Goal: Task Accomplishment & Management: Manage account settings

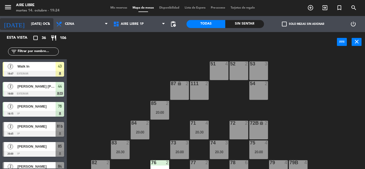
click at [32, 25] on input "[DATE] oct." at bounding box center [50, 23] width 45 height 9
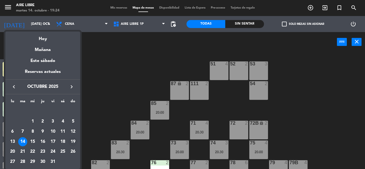
click at [75, 143] on div "19" at bounding box center [72, 141] width 9 height 9
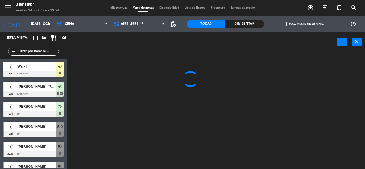
type input "dom. [DATE]"
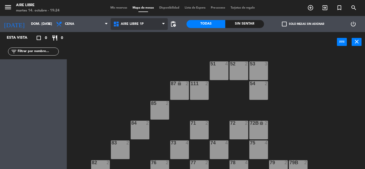
click at [124, 22] on span "Aire Libre 1P" at bounding box center [132, 24] width 23 height 4
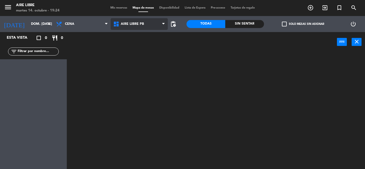
click at [132, 48] on ng-component "menu Aire Libre martes 14. octubre - 19:24 Mis reservas Mapa de mesas Disponibi…" at bounding box center [182, 84] width 365 height 169
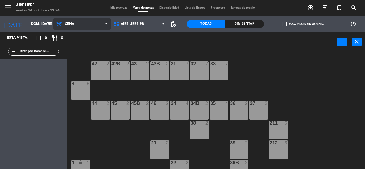
click at [82, 21] on span "Cena" at bounding box center [81, 24] width 57 height 12
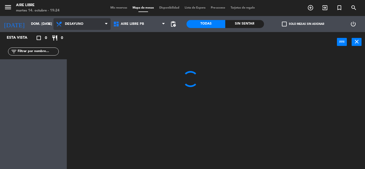
click at [78, 38] on ng-component "menu Aire Libre martes 14. octubre - 19:24 Mis reservas Mapa de mesas Disponibi…" at bounding box center [182, 84] width 365 height 169
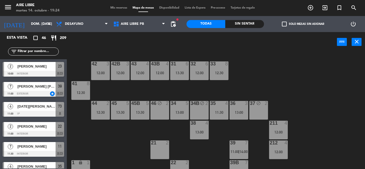
click at [284, 23] on span "check_box_outline_blank" at bounding box center [284, 24] width 5 height 5
click at [303, 24] on input "check_box_outline_blank Solo mesas sin asignar" at bounding box center [303, 24] width 0 height 0
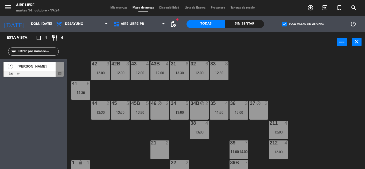
click at [284, 23] on span "check_box" at bounding box center [284, 24] width 5 height 5
click at [303, 24] on input "check_box Solo mesas sin asignar" at bounding box center [303, 24] width 0 height 0
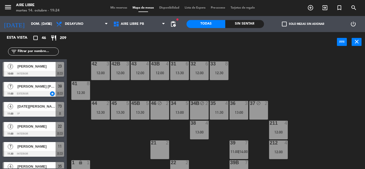
click at [115, 7] on span "Mis reservas" at bounding box center [119, 7] width 22 height 3
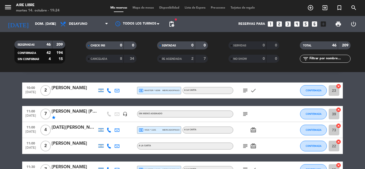
scroll to position [21, 0]
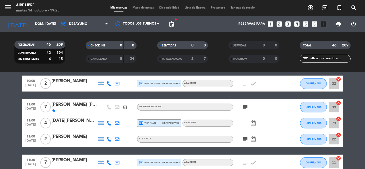
click at [245, 141] on icon "subject" at bounding box center [245, 139] width 6 height 6
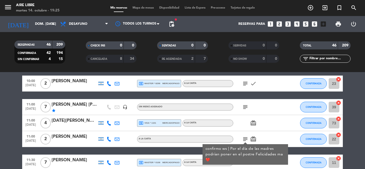
click at [143, 7] on span "Mapa de mesas" at bounding box center [143, 7] width 27 height 3
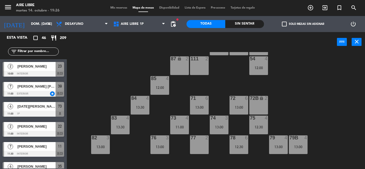
scroll to position [28, 0]
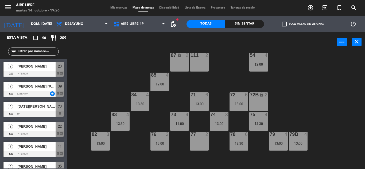
click at [208, 142] on div "77 2" at bounding box center [199, 141] width 19 height 19
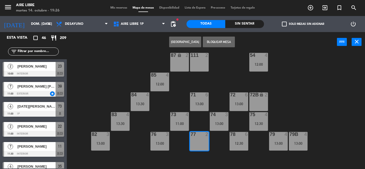
click at [117, 69] on div "51 4 52 4 12:00 53 3 12:00 111 2 54 4 12:00 87 lock 2 85 4 12:00 72 6 13:00 84 …" at bounding box center [218, 110] width 294 height 117
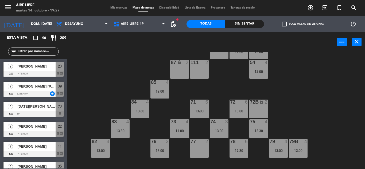
scroll to position [21, 0]
click at [349, 85] on div "51 4 52 4 12:00 53 3 12:00 111 2 54 4 12:00 87 lock 2 85 4 12:00 72 6 13:00 84 …" at bounding box center [218, 110] width 294 height 117
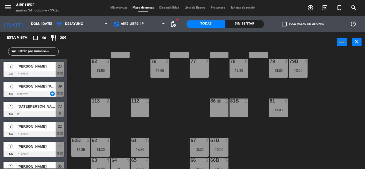
scroll to position [109, 0]
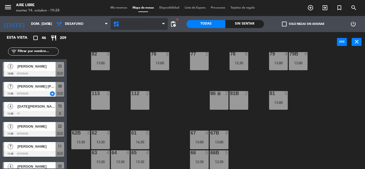
click at [159, 23] on span "Aire Libre 1P" at bounding box center [139, 24] width 57 height 12
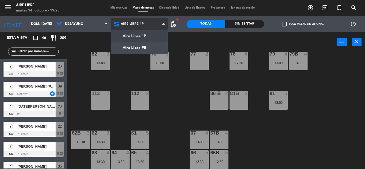
click at [157, 47] on ng-component "menu Aire Libre martes 14. octubre - 19:28 Mis reservas Mapa de mesas Disponibi…" at bounding box center [182, 84] width 365 height 169
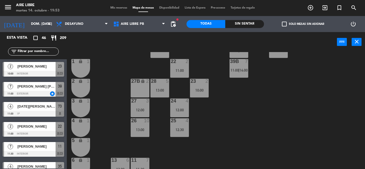
scroll to position [102, 0]
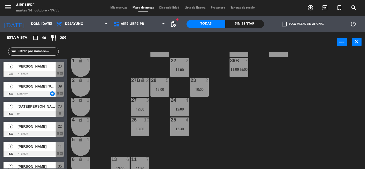
click at [45, 92] on div at bounding box center [33, 94] width 61 height 6
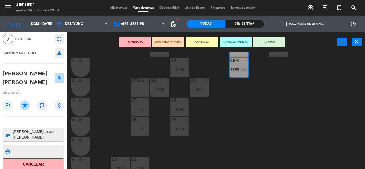
scroll to position [0, 0]
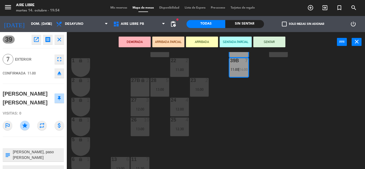
click at [61, 40] on icon "close" at bounding box center [59, 39] width 6 height 6
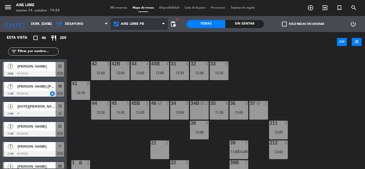
click at [135, 24] on span "Aire Libre PB" at bounding box center [132, 24] width 23 height 4
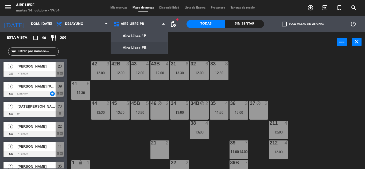
click at [122, 6] on span "Mis reservas" at bounding box center [119, 7] width 22 height 3
